Goal: Task Accomplishment & Management: Manage account settings

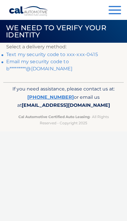
click at [93, 54] on link "Text my security code to xxx-xxx-0415" at bounding box center [52, 55] width 92 height 6
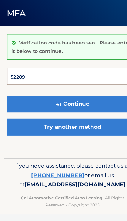
type input "522898"
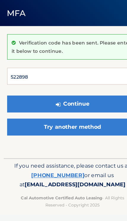
click at [64, 104] on button "Continue" at bounding box center [63, 111] width 115 height 15
click at [84, 104] on button "Continue" at bounding box center [63, 111] width 115 height 15
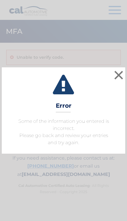
click at [119, 81] on button "×" at bounding box center [119, 75] width 12 height 12
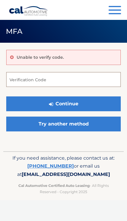
click at [94, 80] on input "Verification Code" at bounding box center [63, 79] width 115 height 15
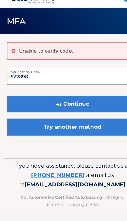
type input "522898"
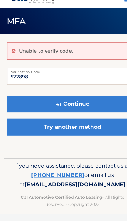
click at [85, 96] on button "Continue" at bounding box center [63, 103] width 115 height 15
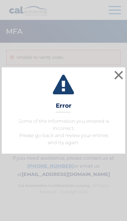
click at [114, 77] on button "×" at bounding box center [119, 75] width 12 height 12
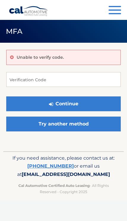
click at [96, 130] on link "Try another method" at bounding box center [63, 124] width 115 height 15
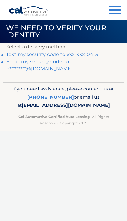
click at [90, 55] on link "Text my security code to xxx-xxx-0415" at bounding box center [52, 55] width 92 height 6
click at [91, 55] on link "Text my security code to xxx-xxx-0415" at bounding box center [52, 55] width 92 height 6
